Goal: Task Accomplishment & Management: Use online tool/utility

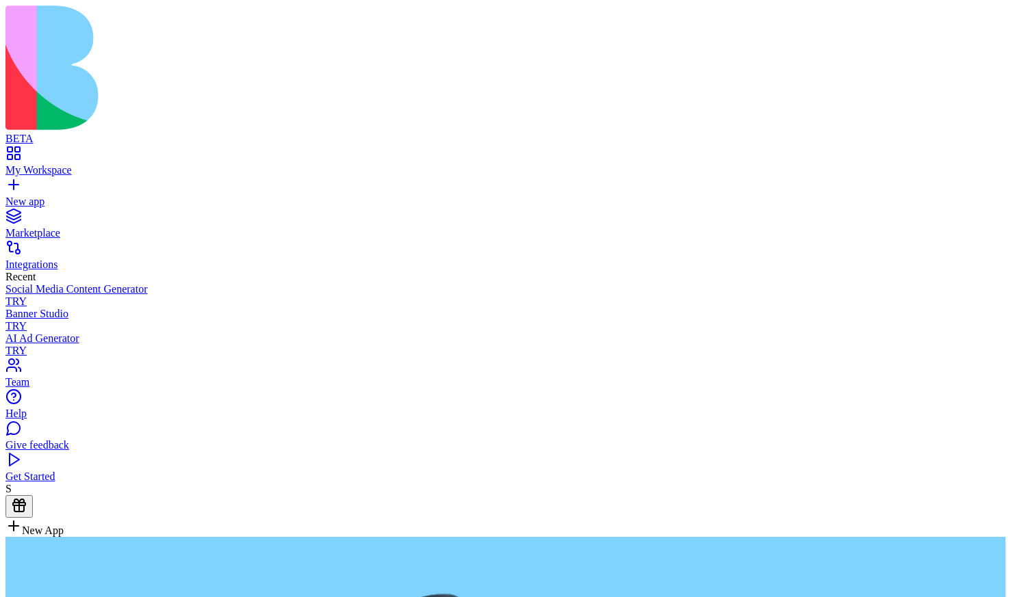
type textarea "**********"
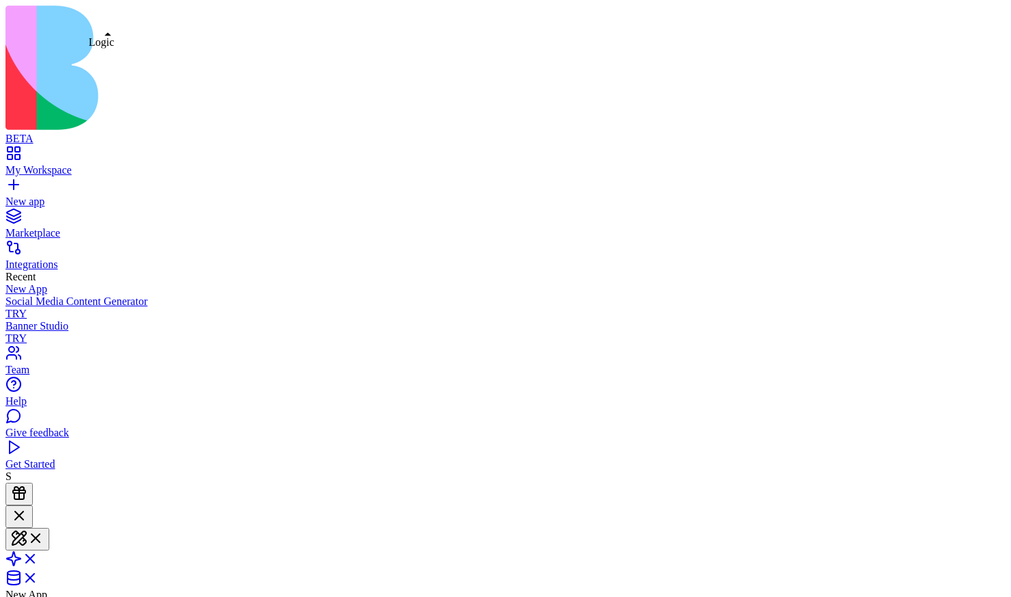
click at [38, 558] on link at bounding box center [21, 564] width 33 height 12
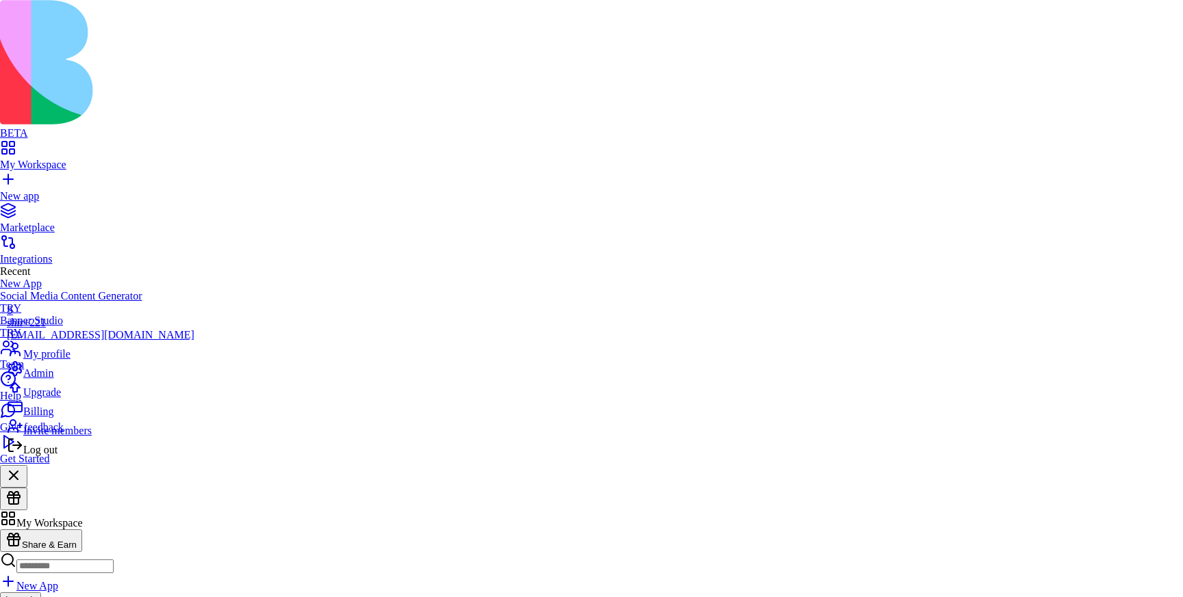
click at [94, 456] on div "Log out" at bounding box center [101, 446] width 188 height 19
